Goal: Task Accomplishment & Management: Manage account settings

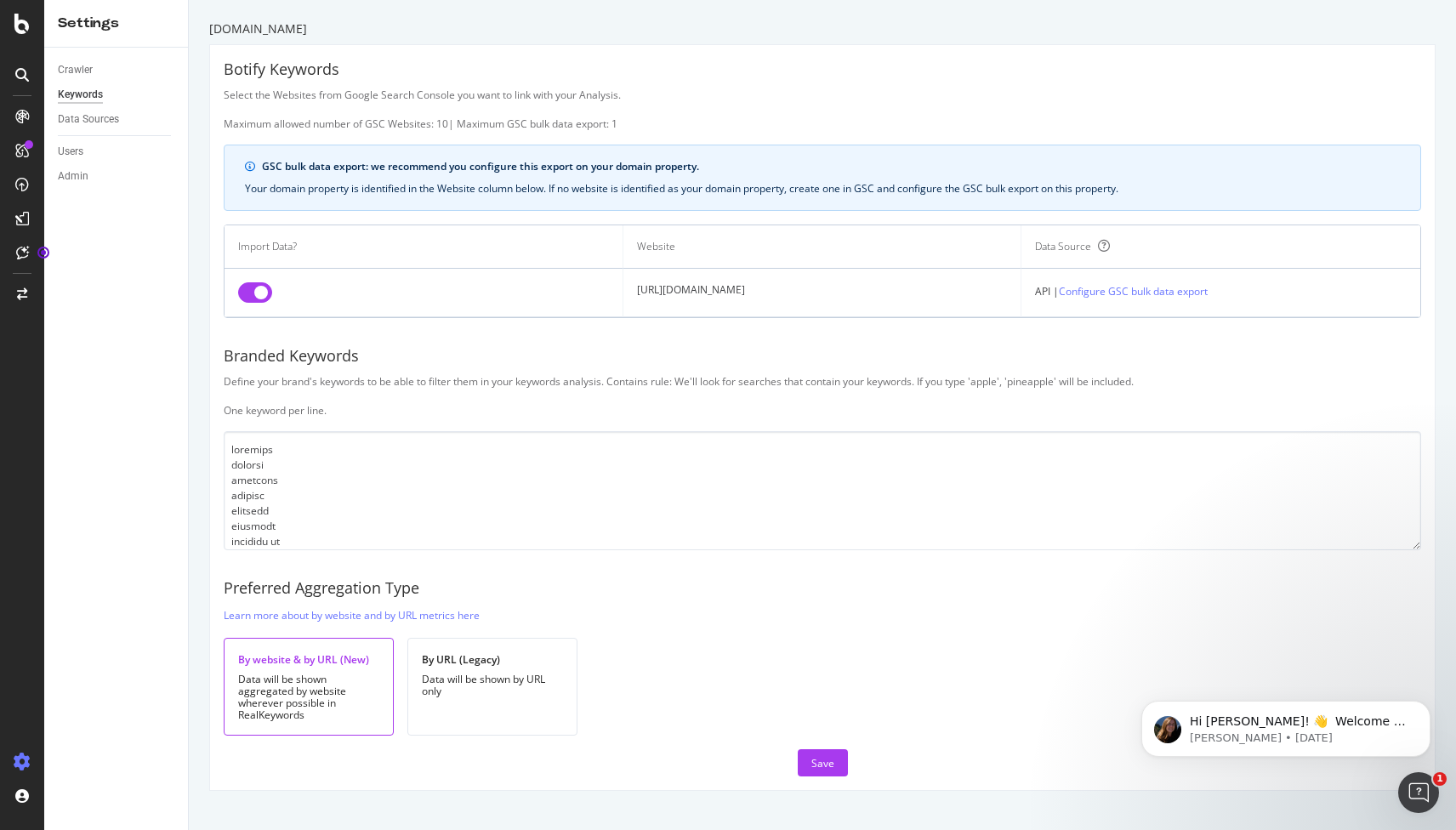
click at [21, 82] on div at bounding box center [22, 75] width 28 height 28
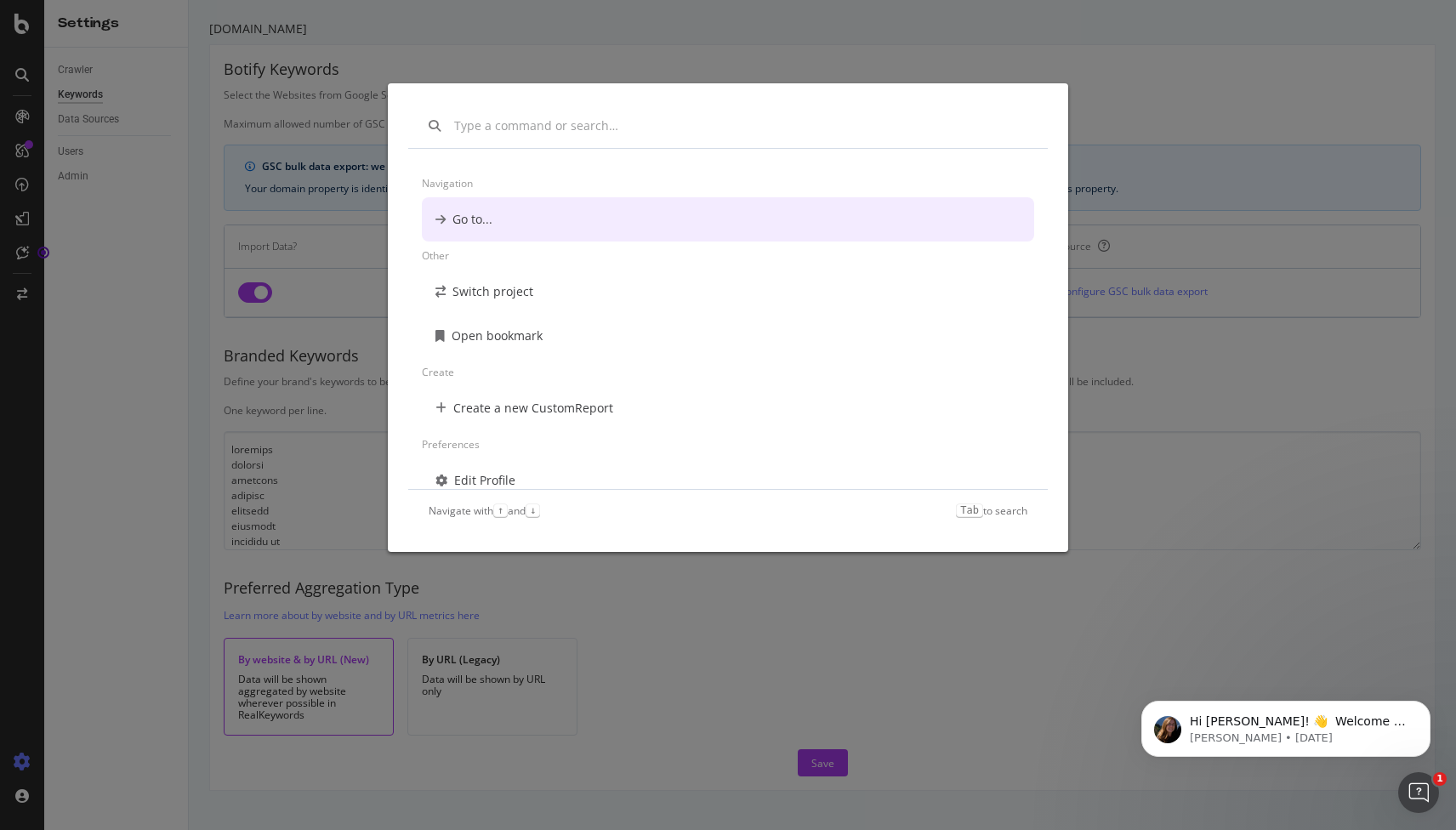
click at [1209, 232] on div "Navigation Go to... Other Switch project Open bookmark Create Create a new Cust…" at bounding box center [728, 415] width 1456 height 830
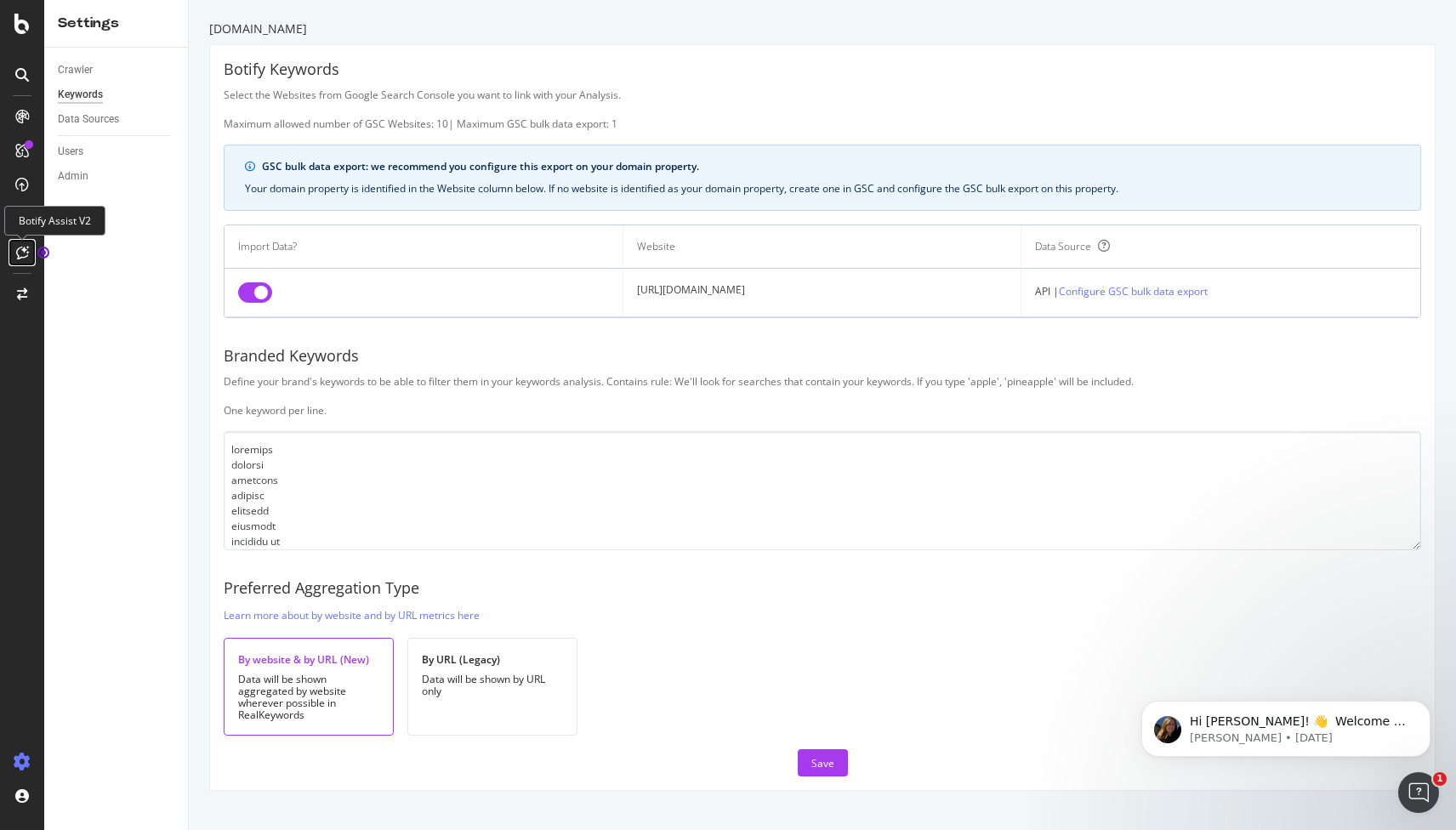
click at [23, 255] on icon at bounding box center [22, 252] width 12 height 13
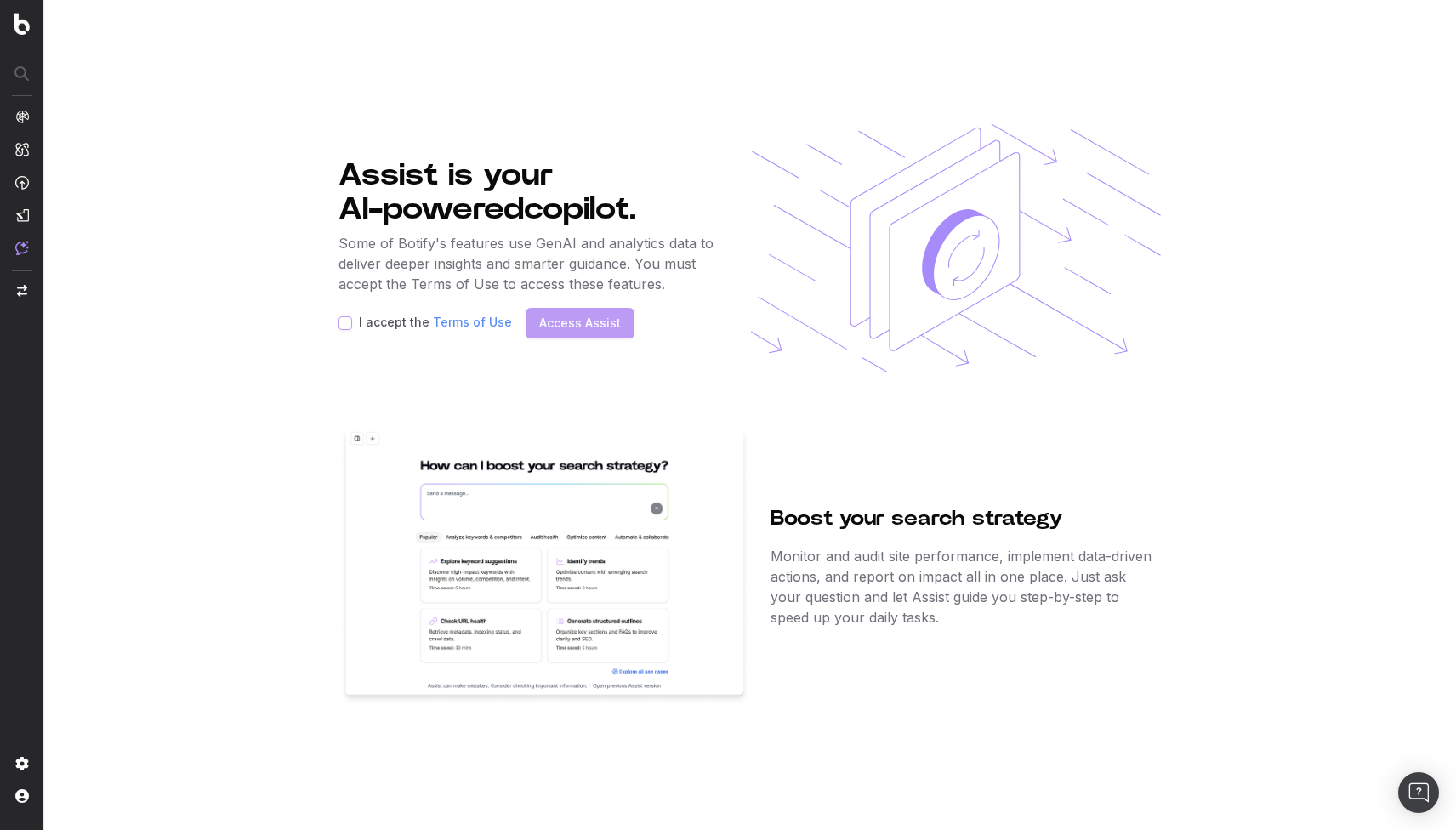
click at [19, 182] on img at bounding box center [21, 183] width 13 height 14
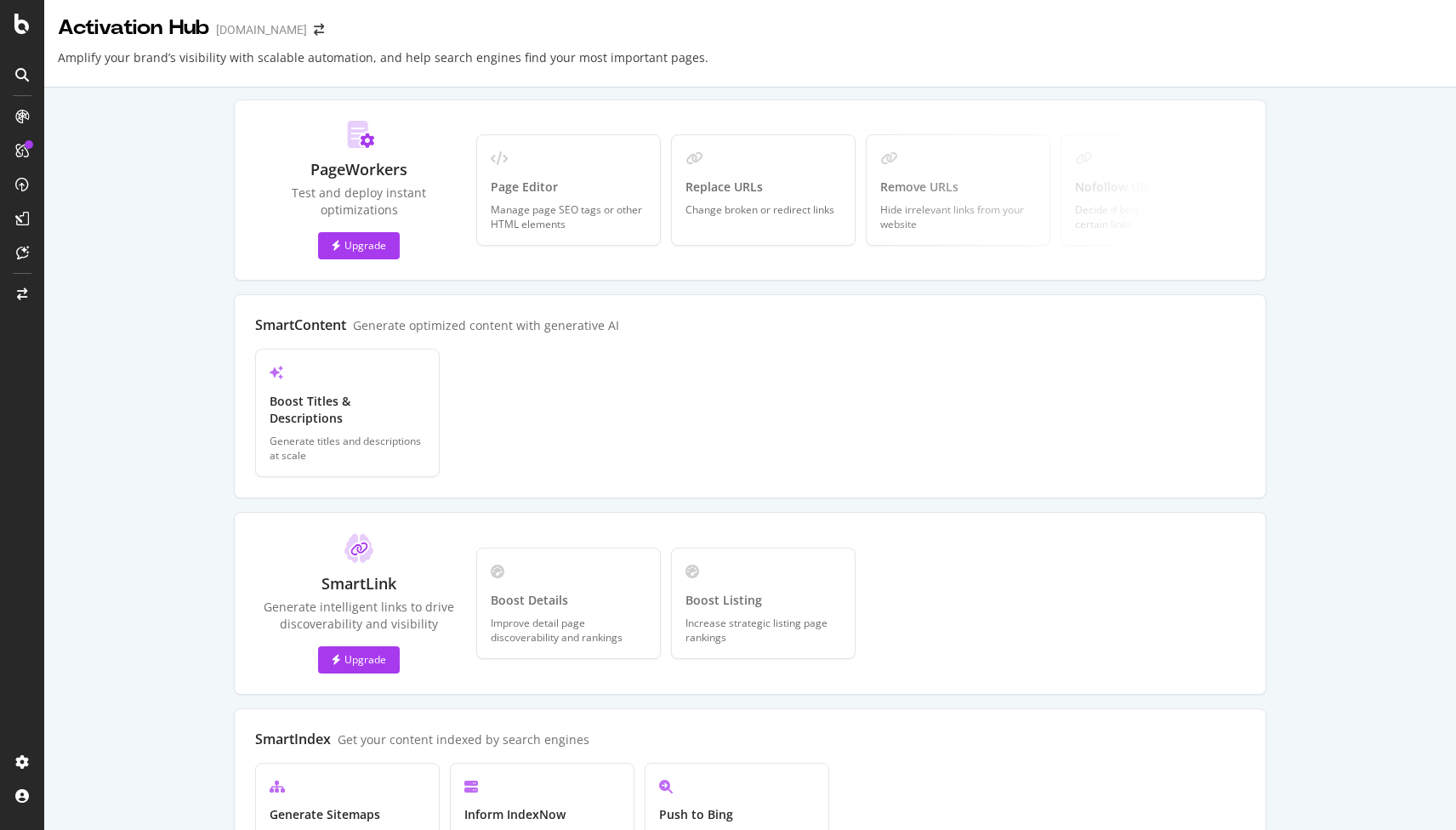
scroll to position [302, 0]
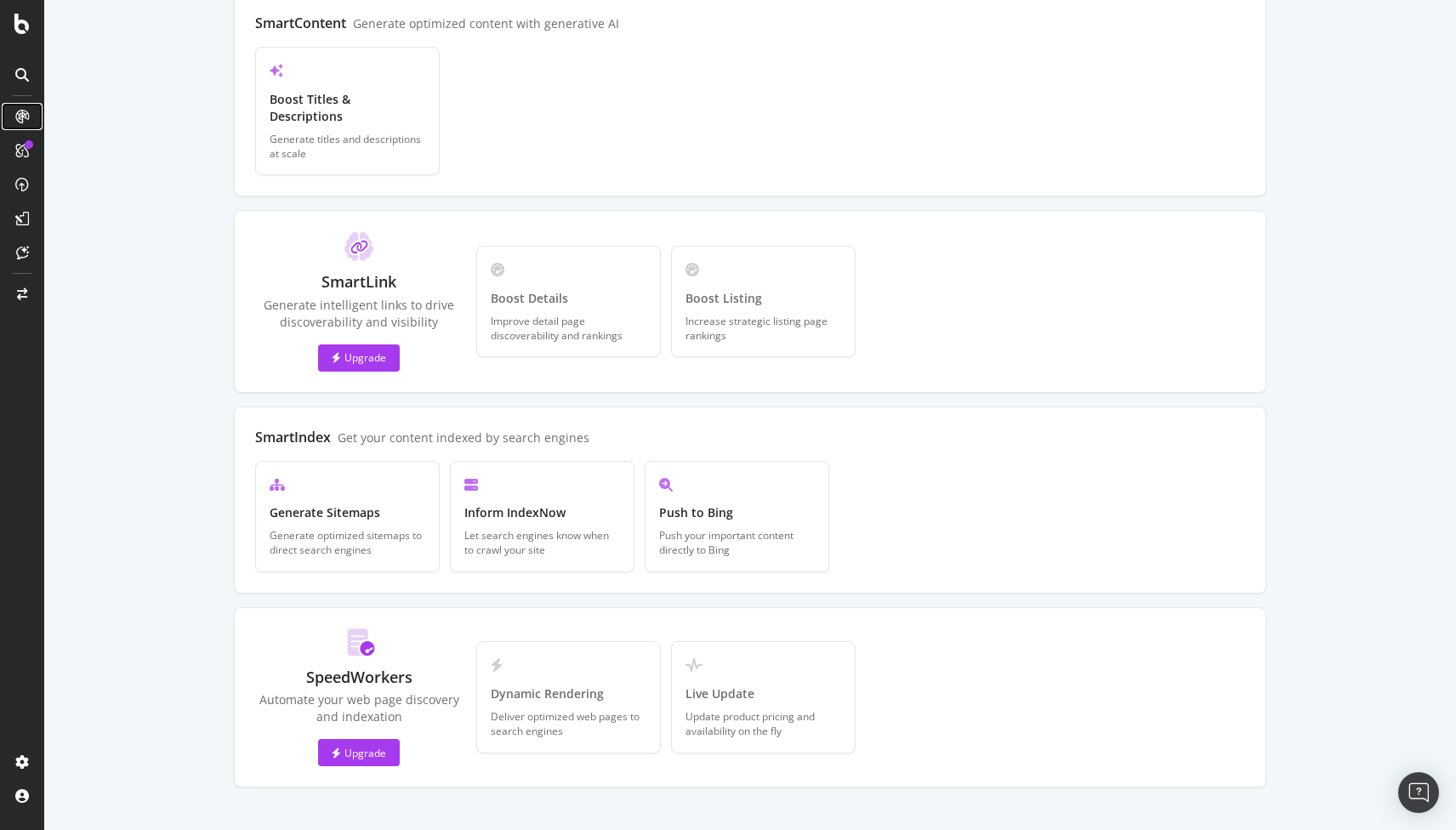
click at [20, 113] on icon at bounding box center [21, 116] width 13 height 13
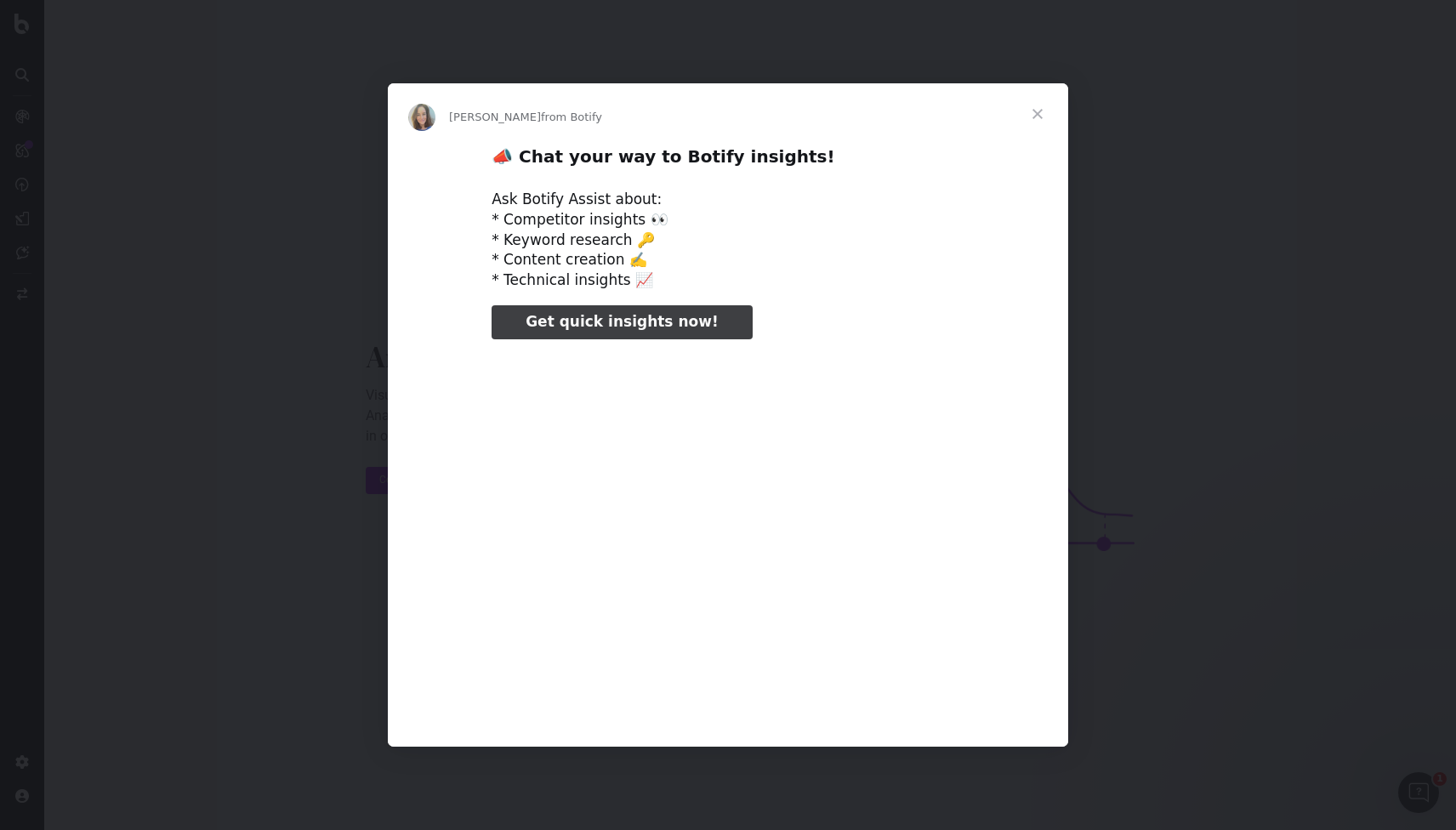
type input "25482"
click at [330, 234] on div "Intercom messenger" at bounding box center [728, 415] width 1456 height 830
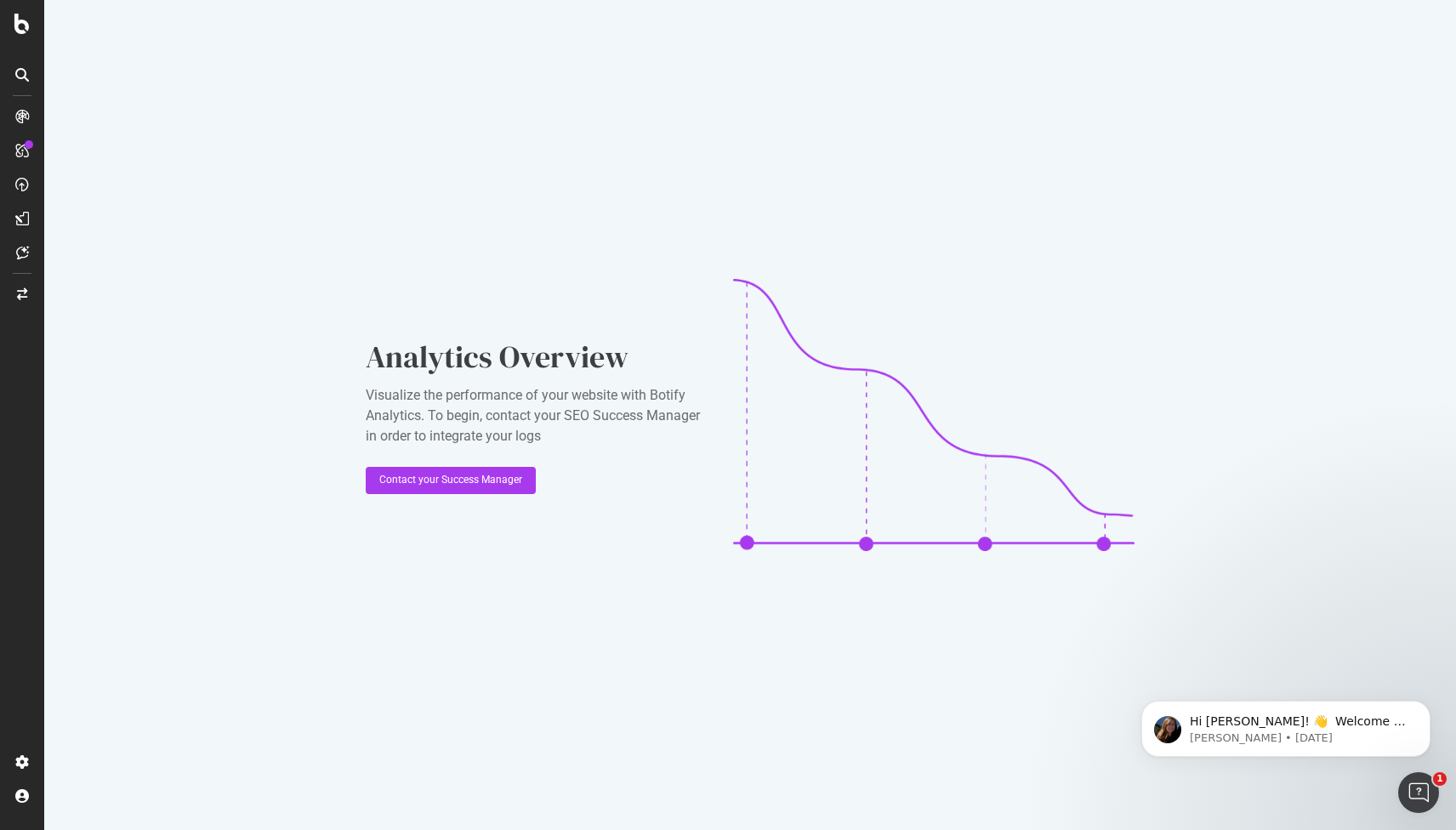
click at [22, 68] on icon at bounding box center [21, 74] width 13 height 13
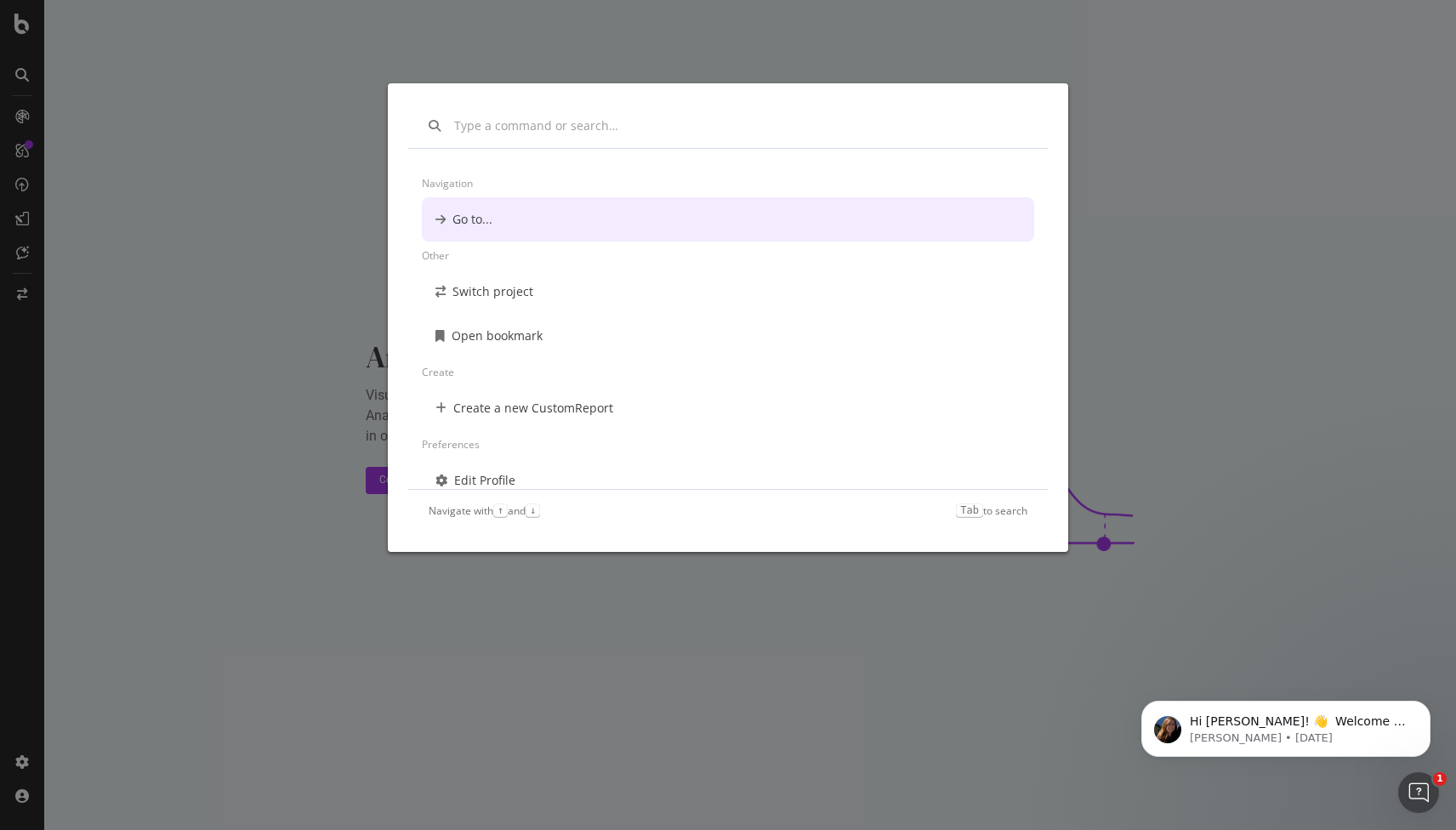
click at [20, 115] on div "Navigation Go to... Other Switch project Open bookmark Create Create a new Cust…" at bounding box center [728, 415] width 1456 height 830
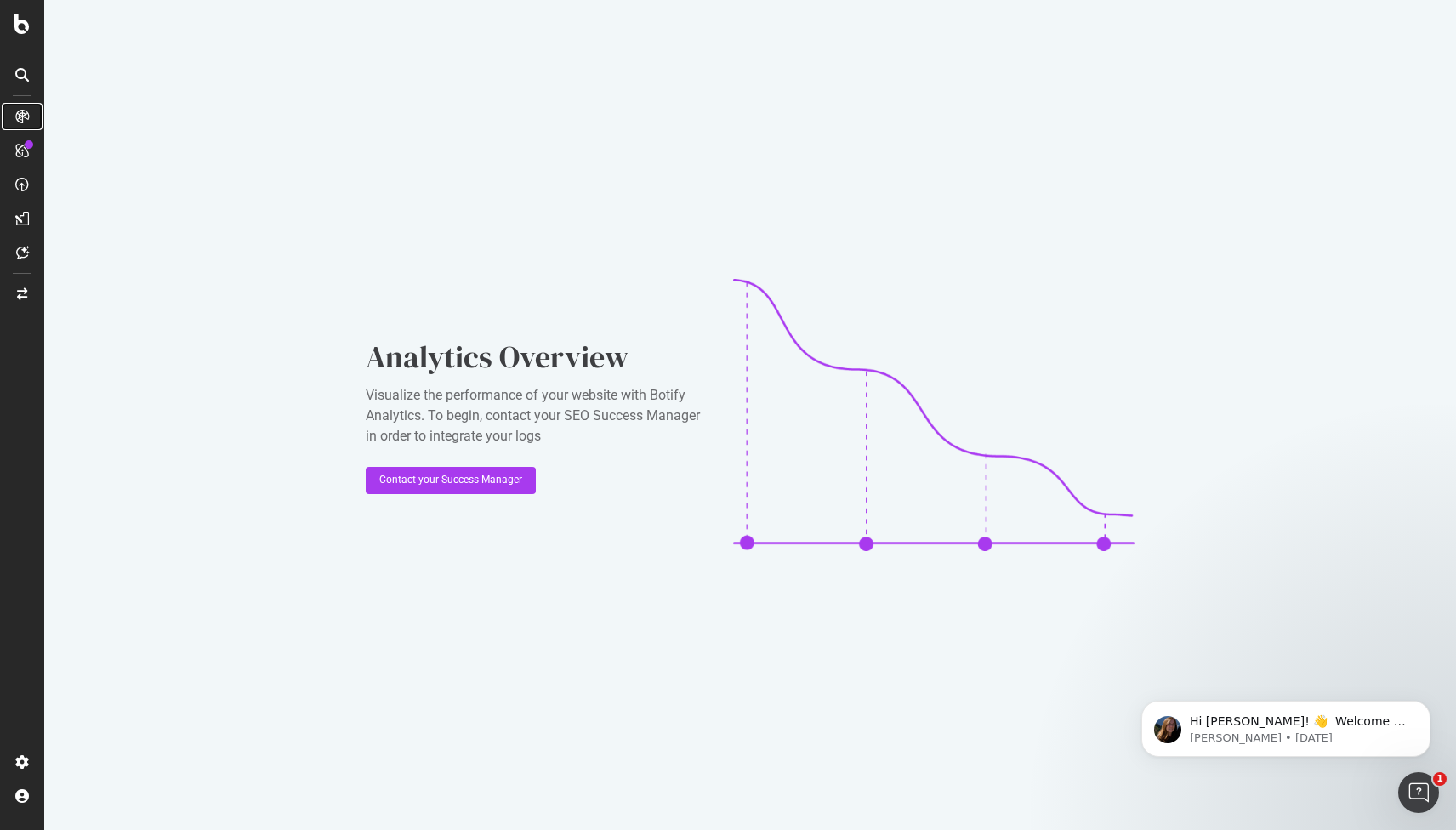
click at [33, 116] on div at bounding box center [22, 117] width 28 height 28
click at [21, 62] on div at bounding box center [22, 75] width 28 height 28
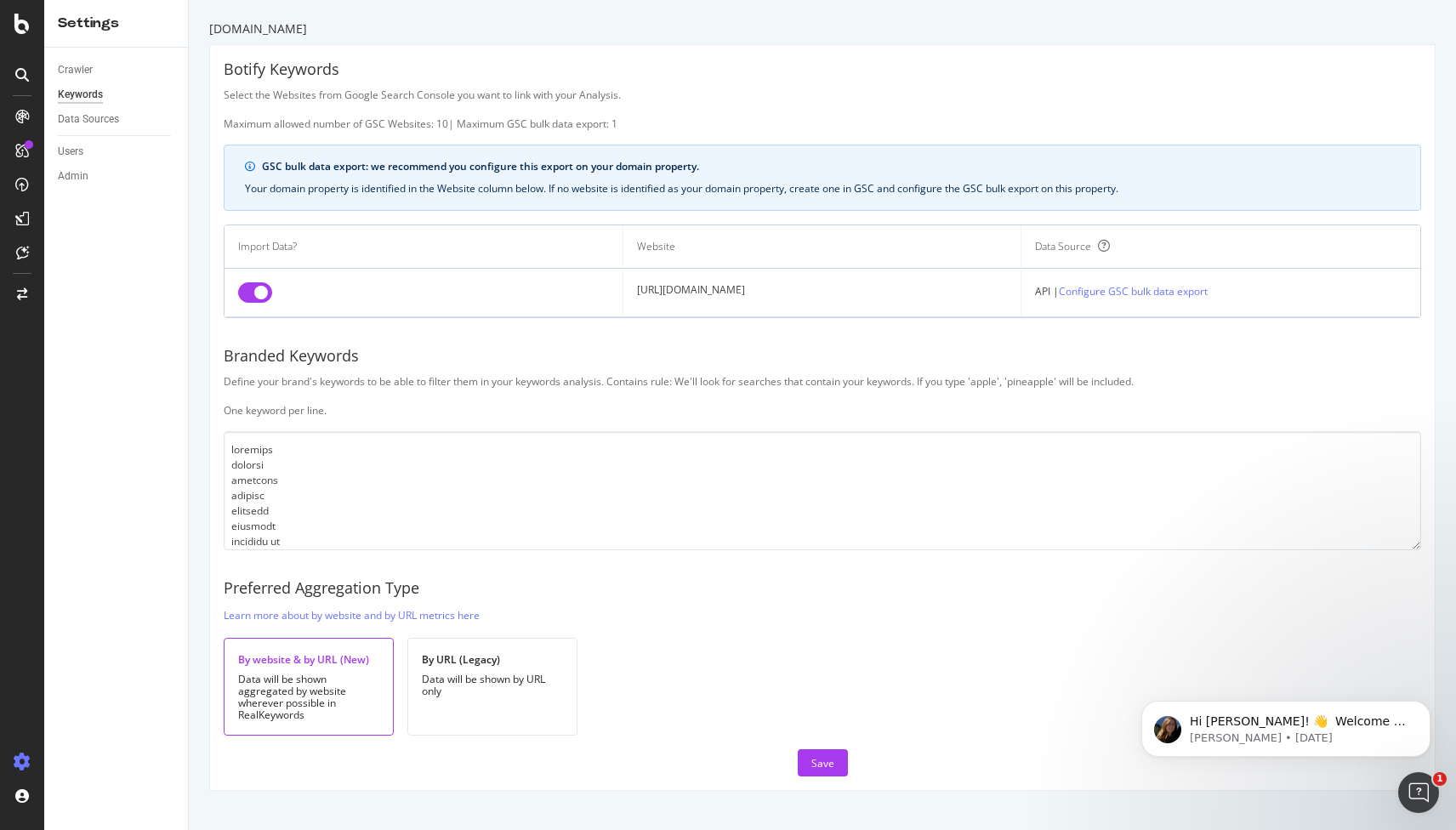
click at [20, 759] on icon at bounding box center [21, 761] width 17 height 17
click at [25, 758] on icon at bounding box center [21, 761] width 17 height 17
click at [22, 747] on div at bounding box center [22, 426] width 41 height 646
click at [23, 765] on icon at bounding box center [21, 761] width 17 height 17
click at [22, 759] on icon at bounding box center [21, 761] width 17 height 17
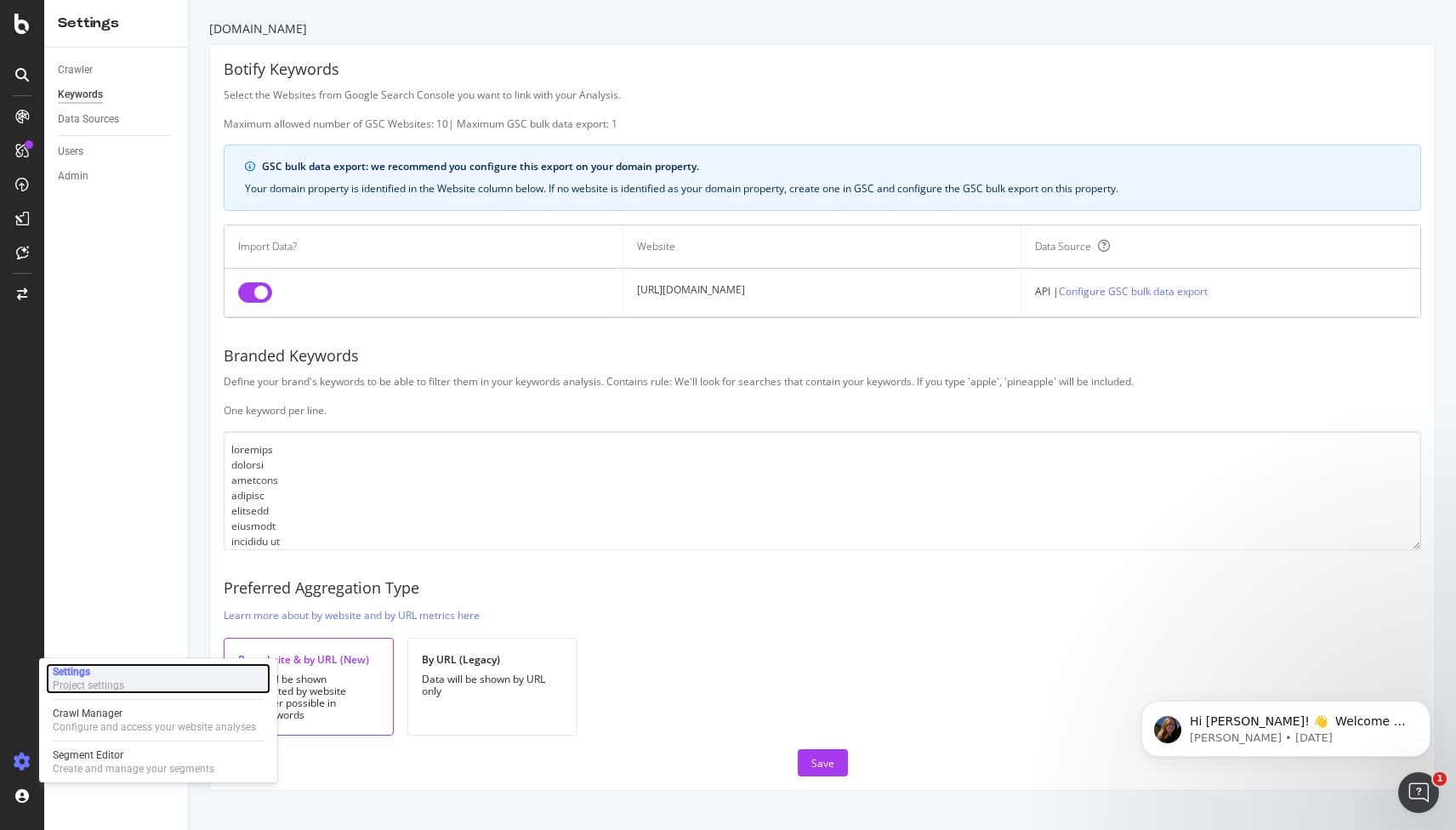
click at [123, 679] on div "Project settings" at bounding box center [88, 685] width 71 height 13
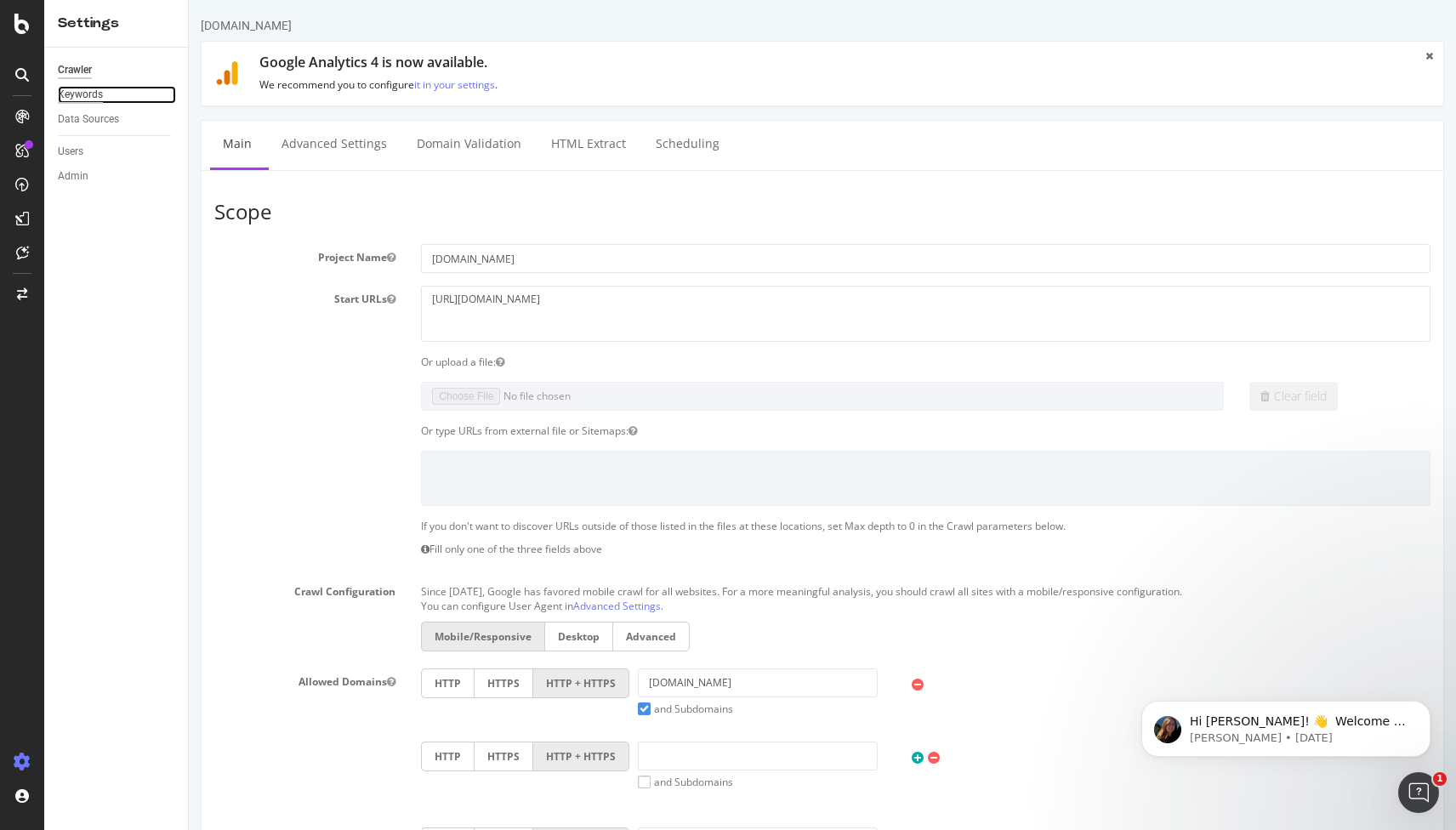
click at [95, 92] on div "Keywords" at bounding box center [80, 94] width 45 height 18
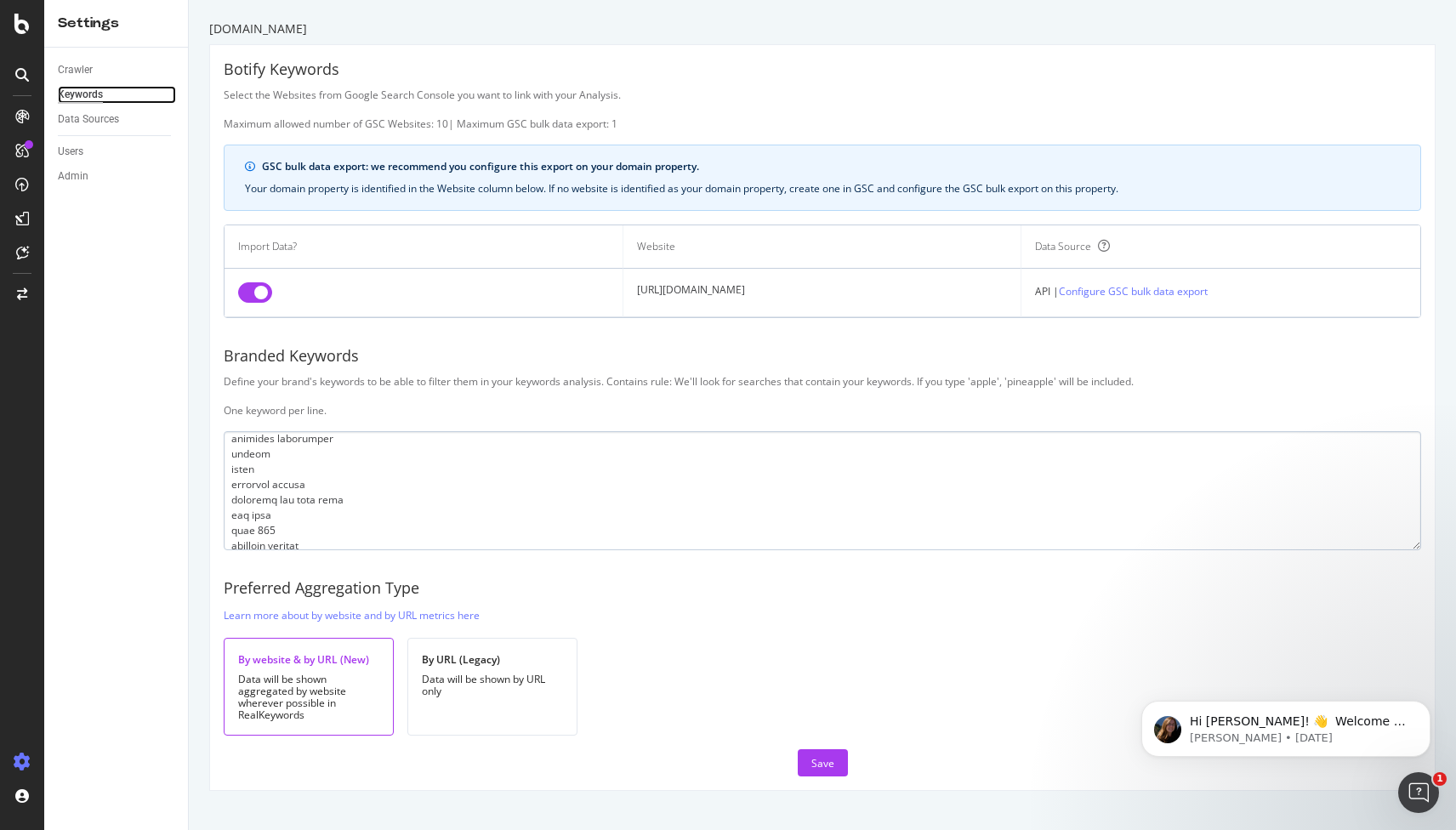
scroll to position [483, 0]
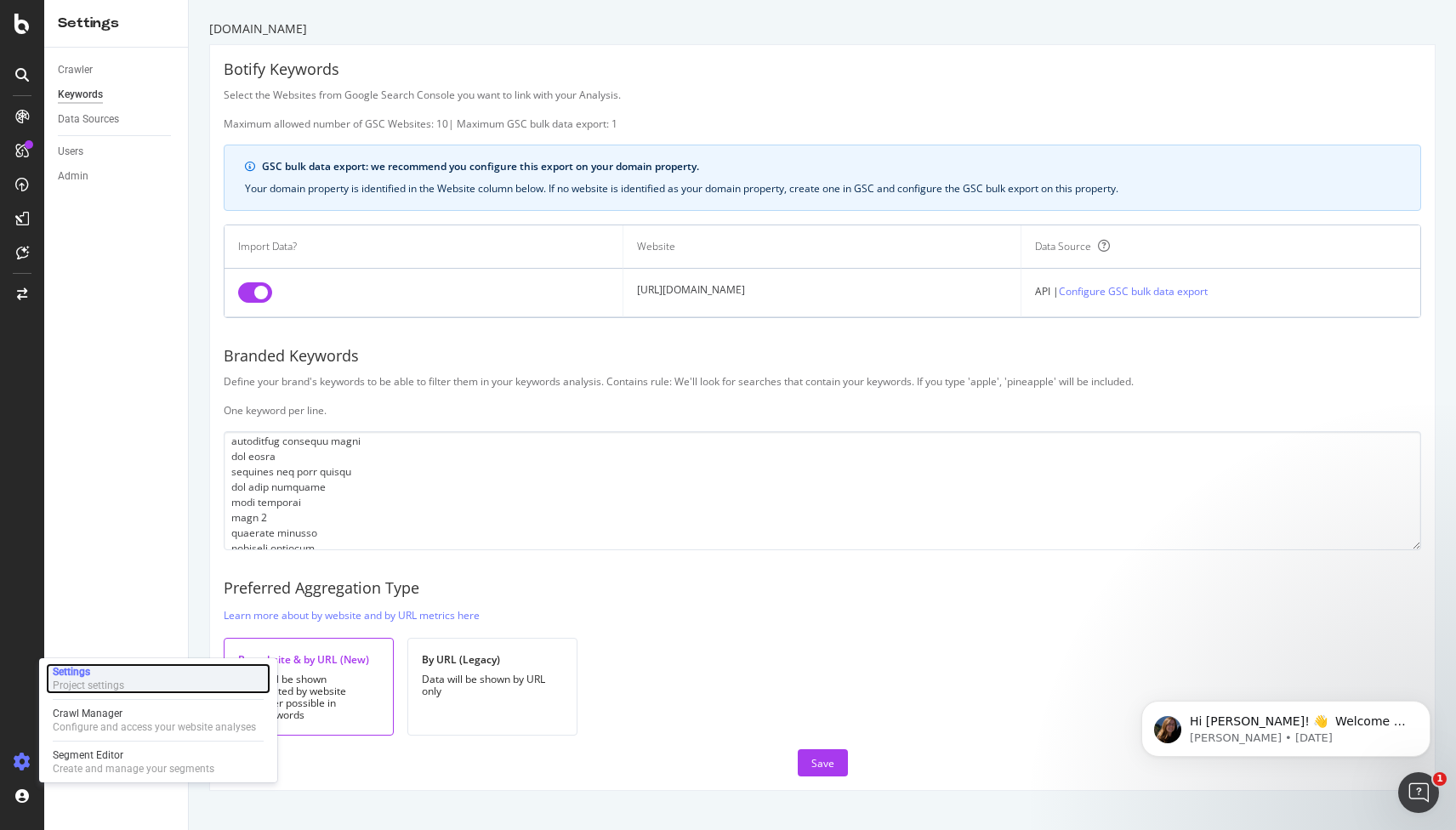
click at [92, 689] on div "Project settings" at bounding box center [88, 685] width 71 height 13
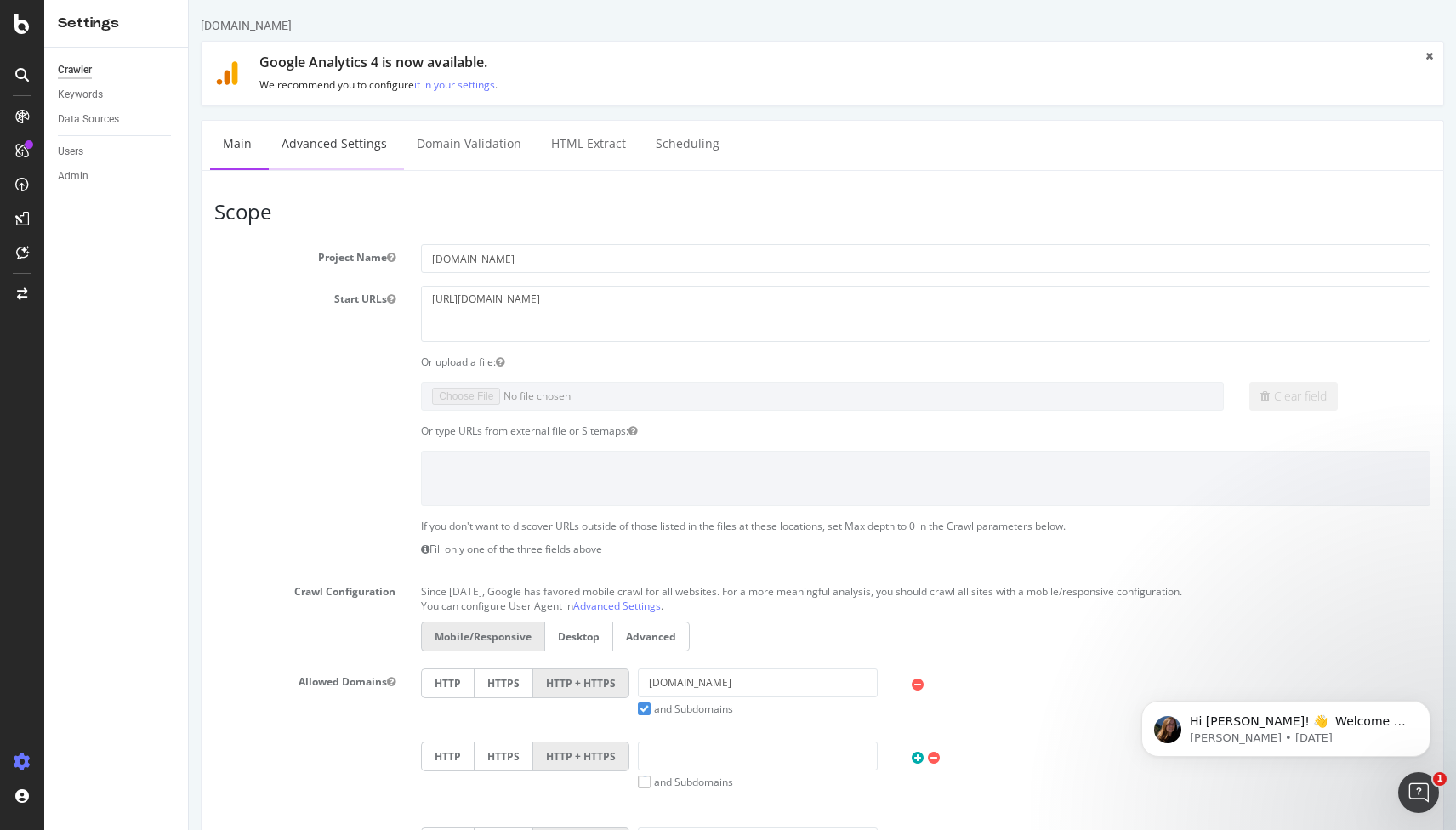
click at [353, 144] on link "Advanced Settings" at bounding box center [334, 144] width 131 height 47
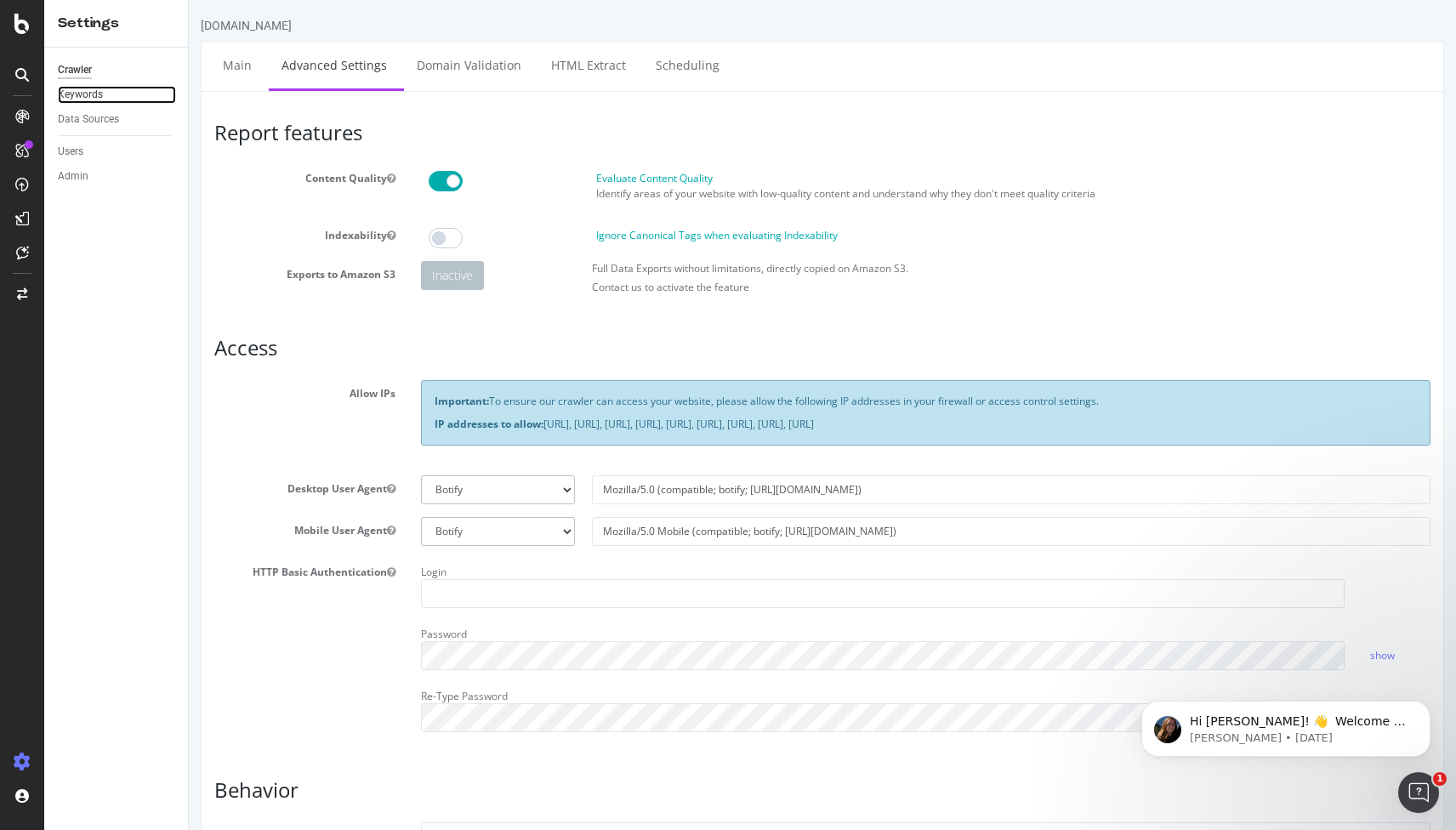
click at [106, 98] on link "Keywords" at bounding box center [117, 94] width 118 height 18
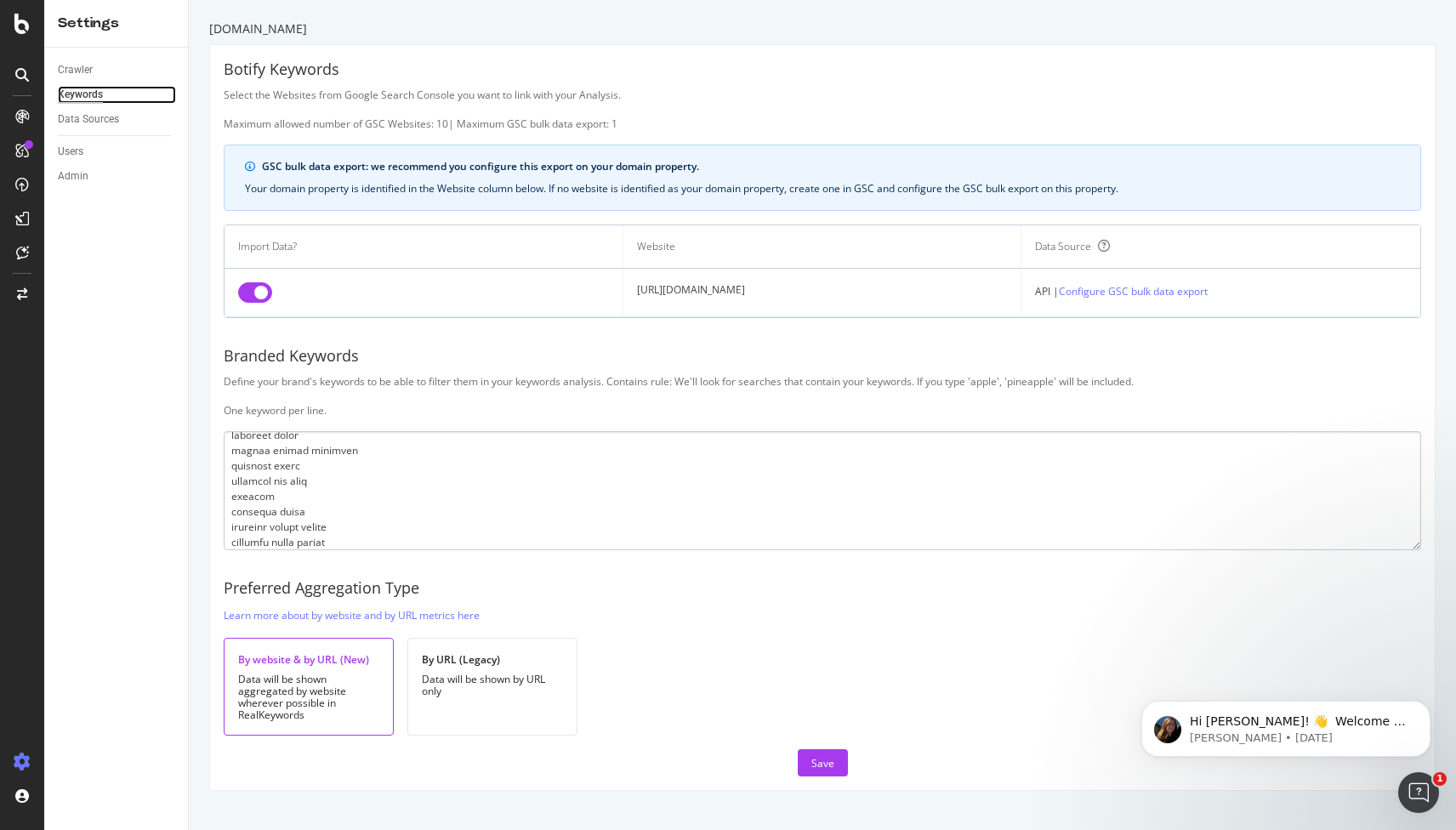
scroll to position [188, 0]
click at [114, 124] on div "Data Sources" at bounding box center [88, 119] width 61 height 18
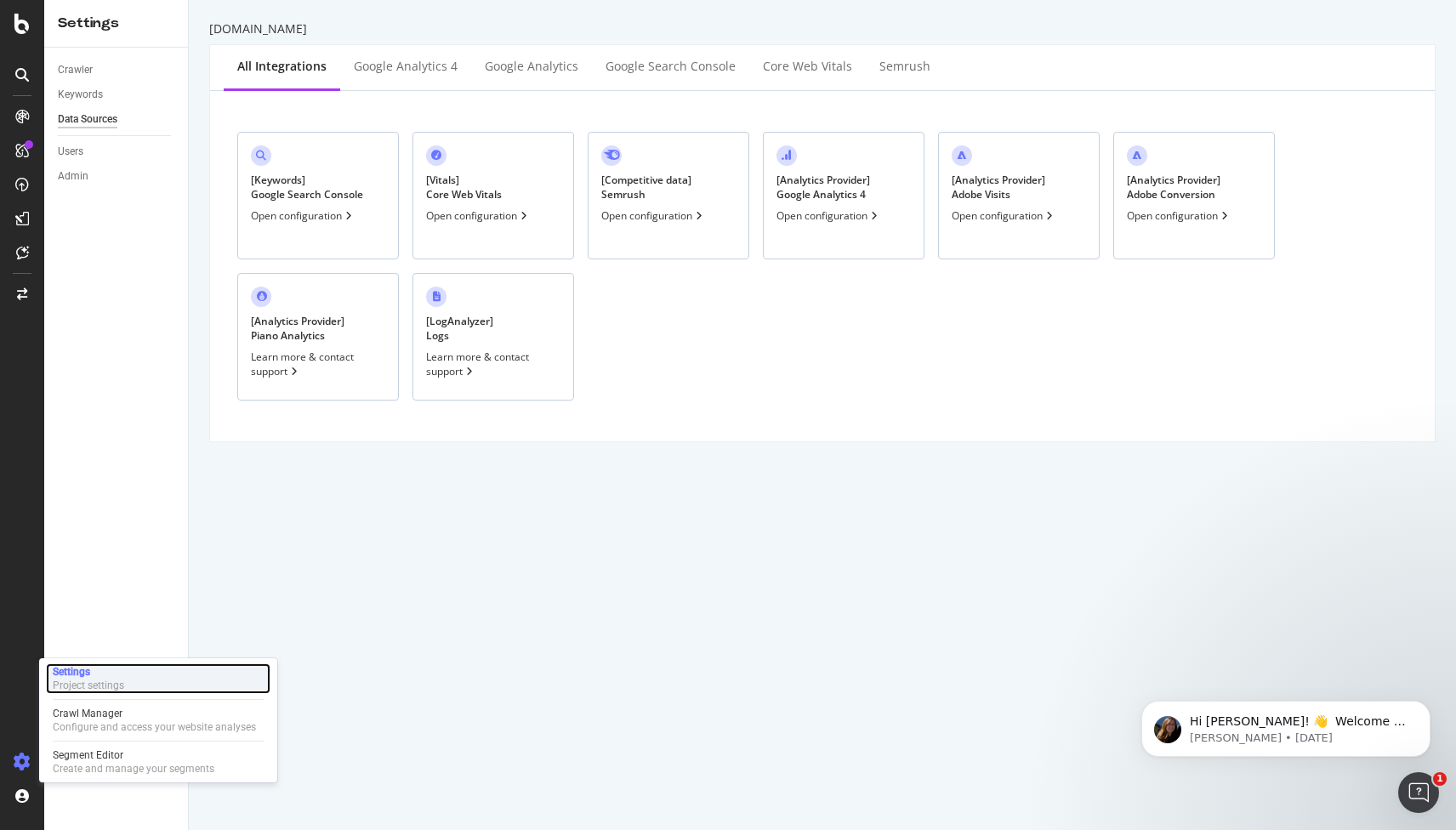
click at [93, 683] on div "Project settings" at bounding box center [88, 685] width 71 height 13
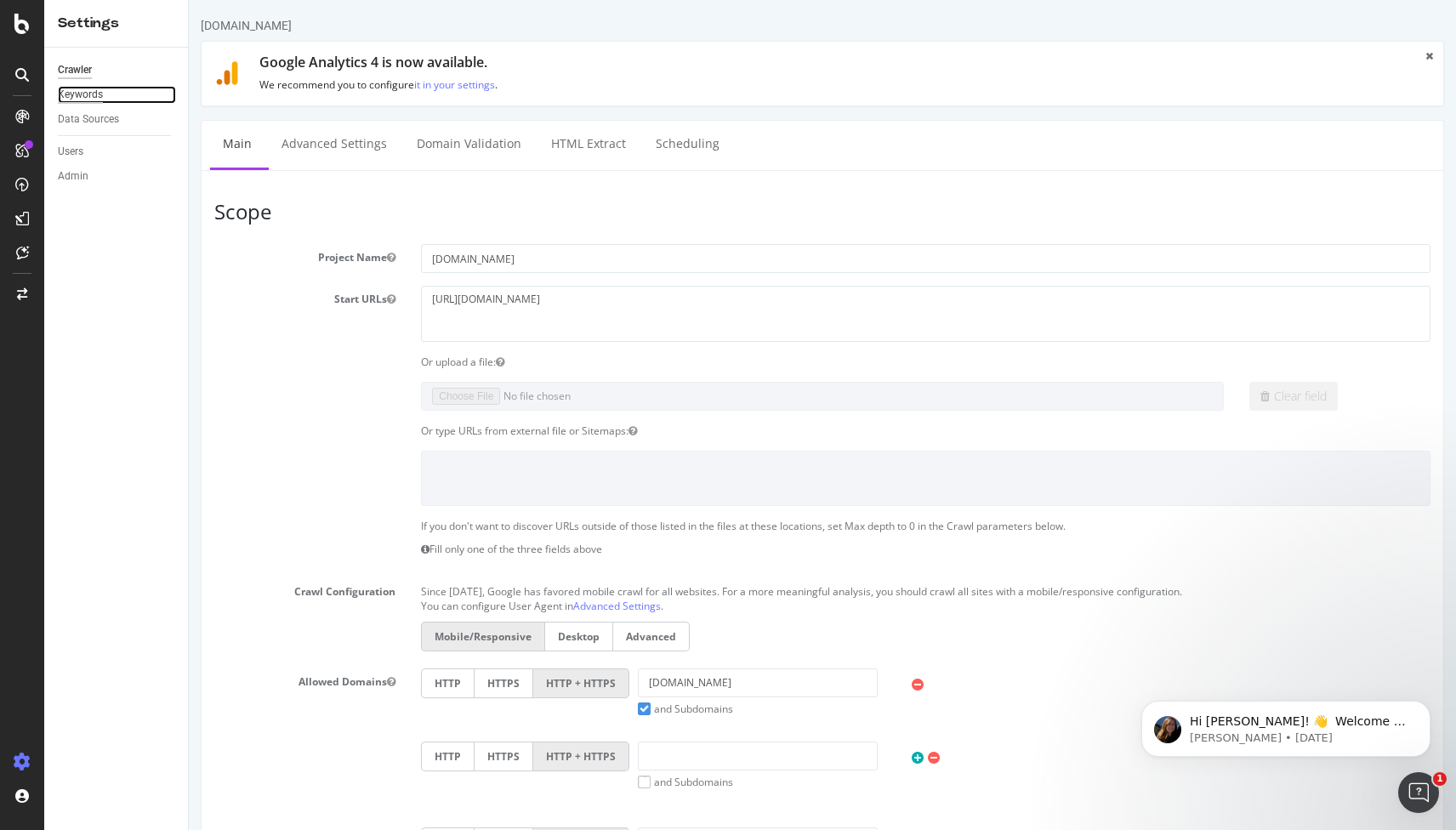
click at [98, 87] on div "Keywords" at bounding box center [80, 94] width 45 height 18
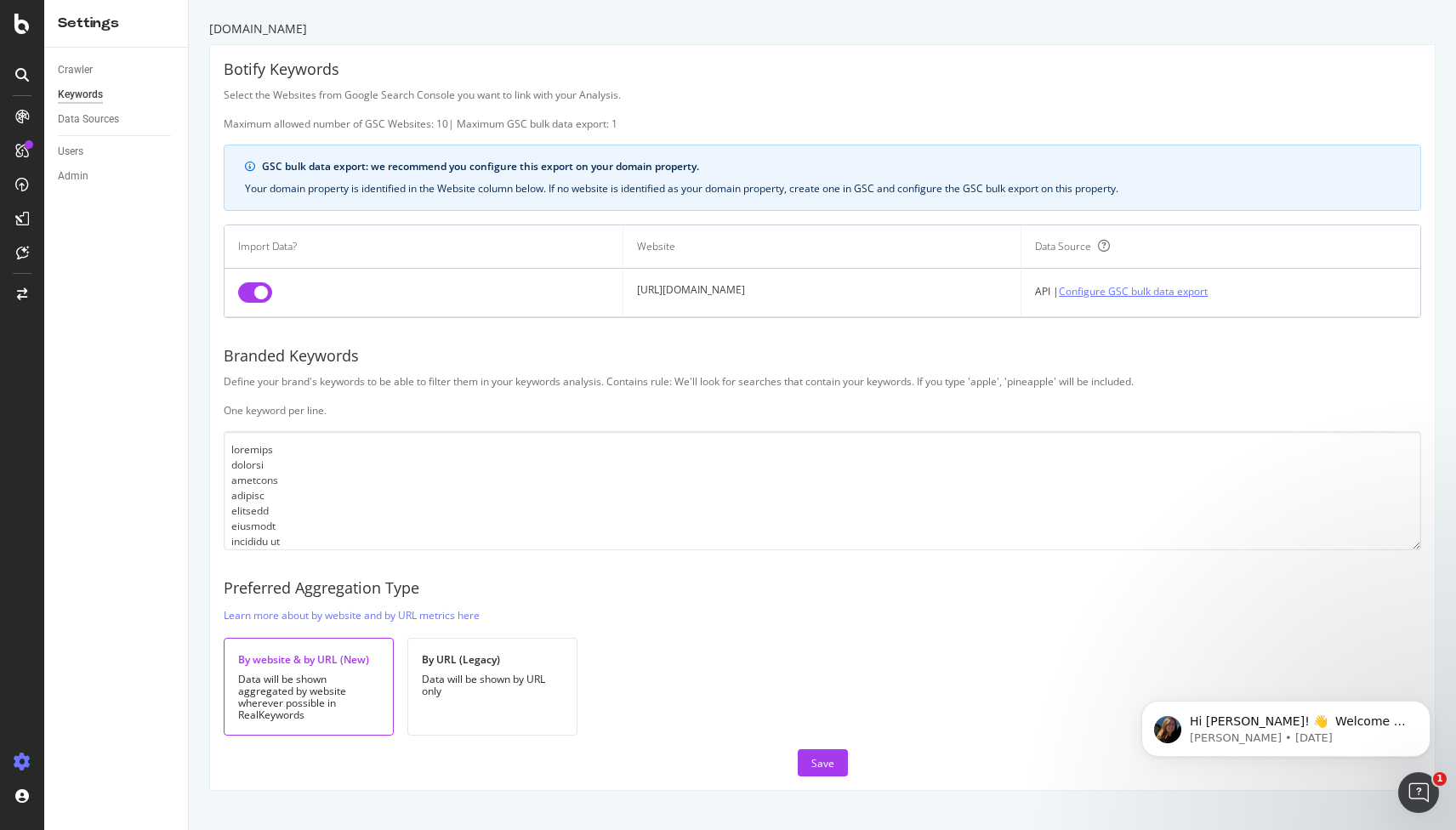
click at [1141, 286] on link "Configure GSC bulk data export" at bounding box center [1133, 291] width 149 height 18
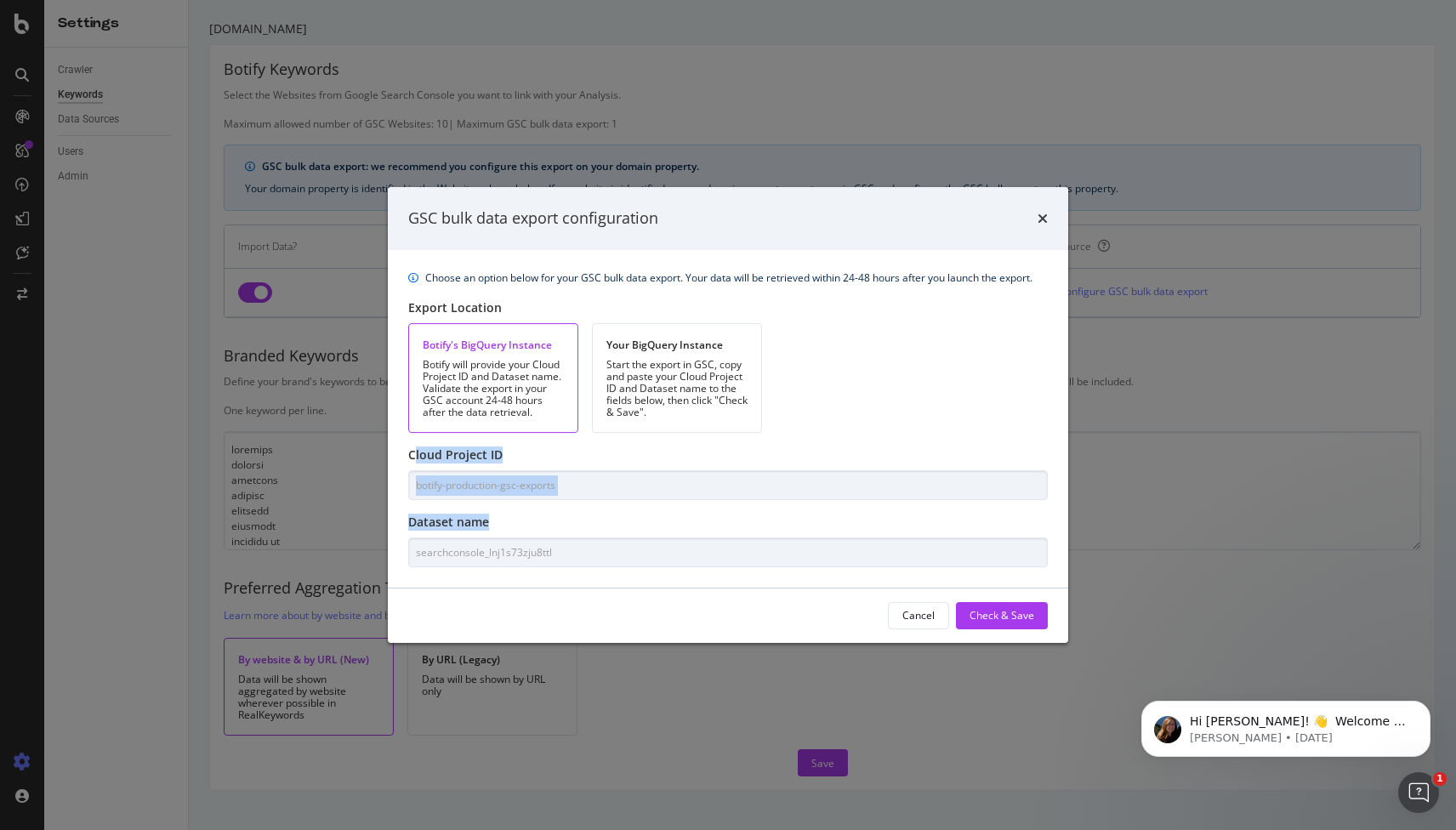
drag, startPoint x: 412, startPoint y: 454, endPoint x: 562, endPoint y: 568, distance: 188.4
click at [562, 568] on div "Choose an option below for your GSC bulk data export. Your data will be retriev…" at bounding box center [728, 419] width 680 height 338
click at [403, 443] on div "Choose an option below for your GSC bulk data export. Your data will be retriev…" at bounding box center [728, 419] width 680 height 338
click at [519, 496] on div "Choose an option below for your GSC bulk data export. Your data will be retriev…" at bounding box center [728, 419] width 680 height 338
drag, startPoint x: 406, startPoint y: 454, endPoint x: 516, endPoint y: 572, distance: 161.3
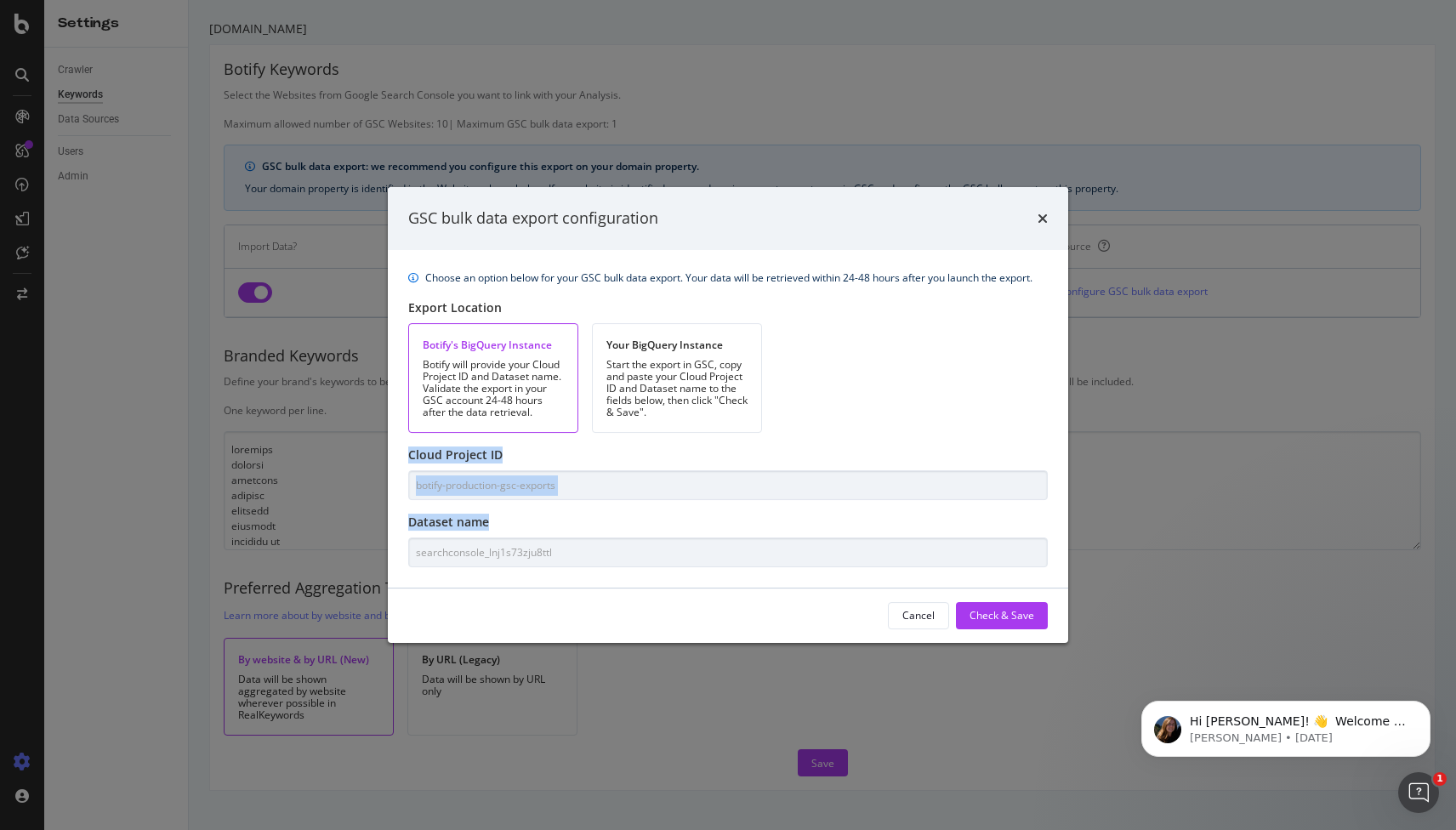
click at [516, 572] on div "Choose an option below for your GSC bulk data export. Your data will be retriev…" at bounding box center [728, 419] width 680 height 338
copy div "Cloud Project ID Dataset name"
